Goal: Find specific page/section

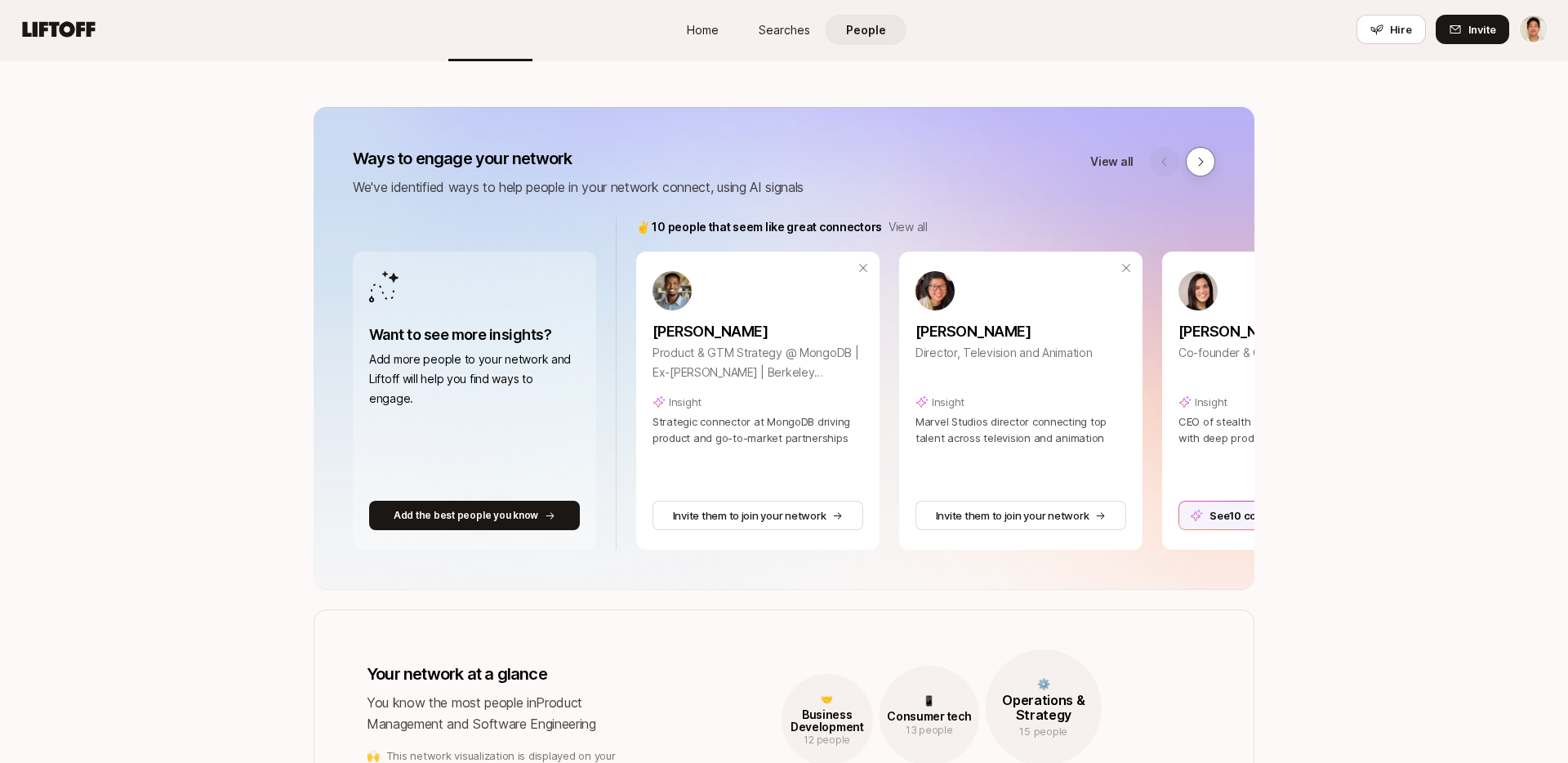
scroll to position [133, 0]
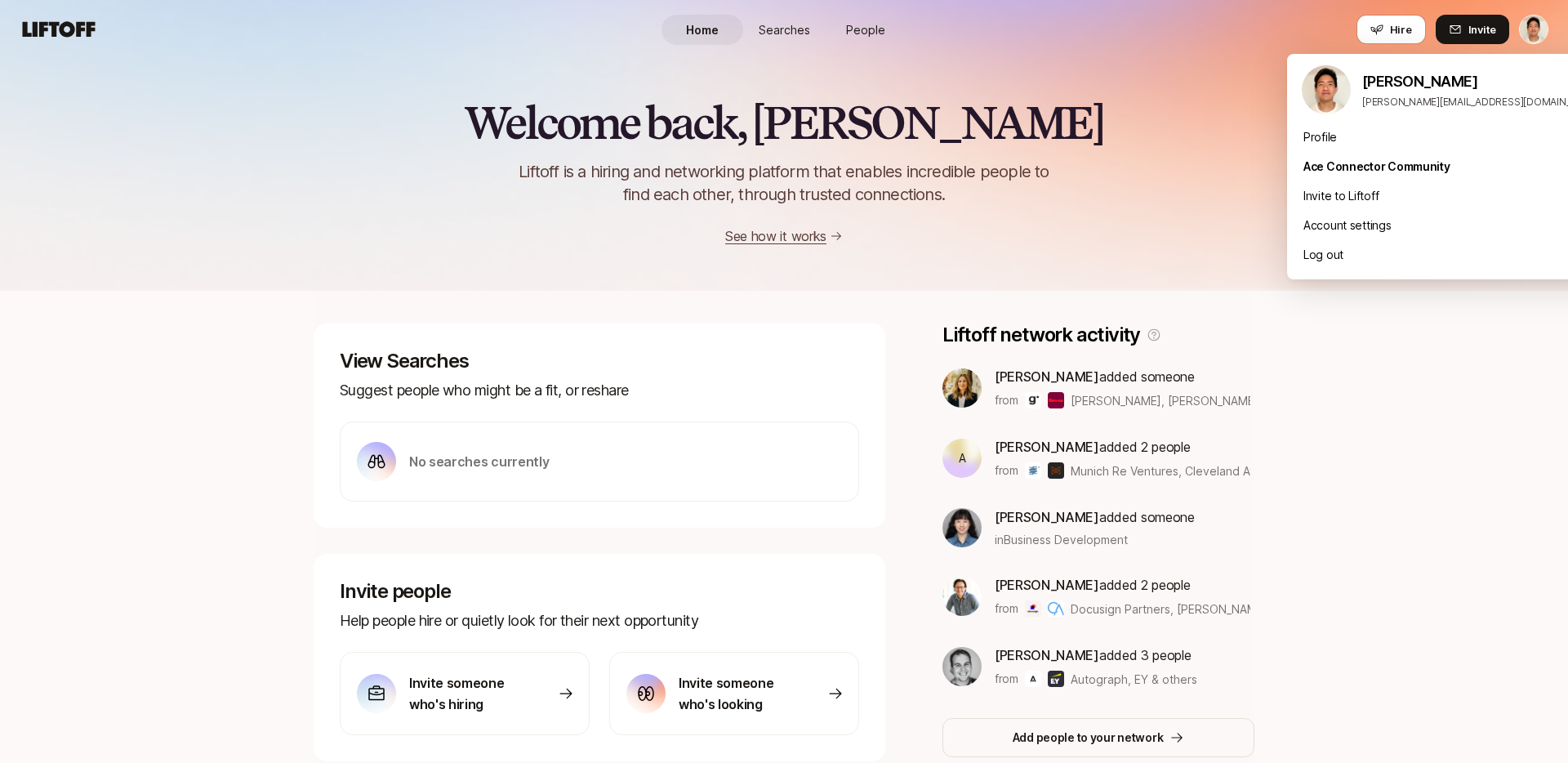
click at [1539, 18] on html "Home Searches People Hire Home Searches People Hire Hire Invite Welcome back, J…" at bounding box center [784, 381] width 1568 height 763
click at [1422, 137] on div "Profile" at bounding box center [1450, 138] width 327 height 30
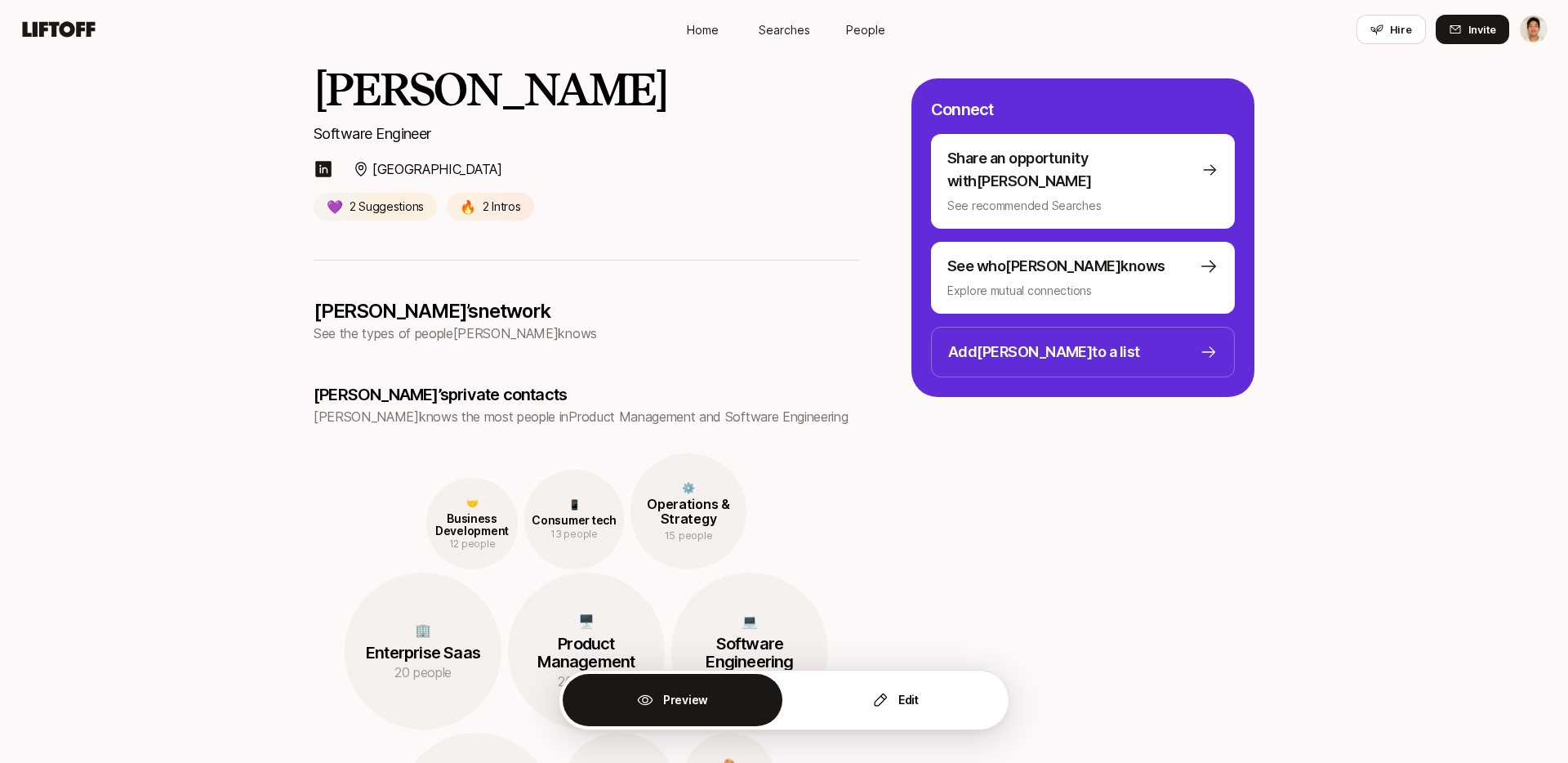
scroll to position [167, 0]
